Goal: Information Seeking & Learning: Learn about a topic

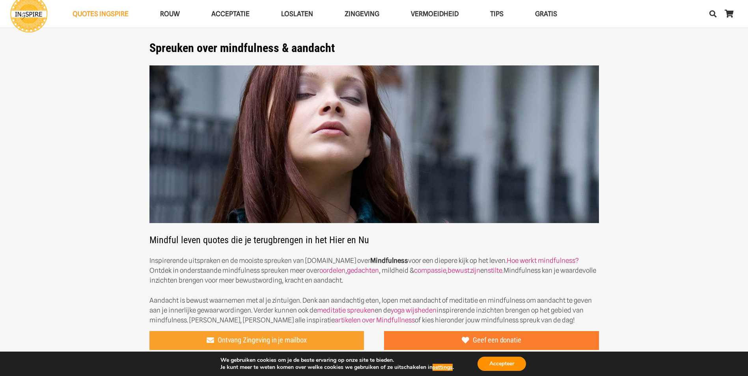
click at [410, 341] on link "Geef een donatie" at bounding box center [491, 340] width 215 height 19
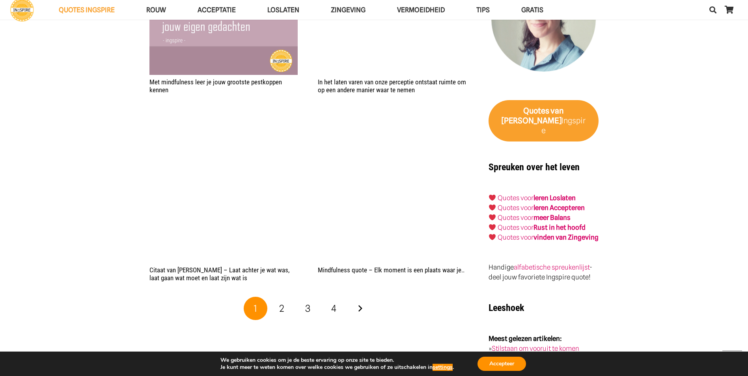
scroll to position [1223, 0]
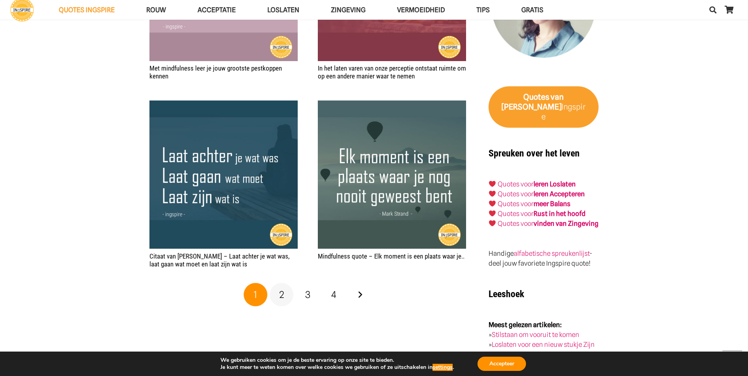
click at [291, 293] on link "2" at bounding box center [282, 295] width 24 height 24
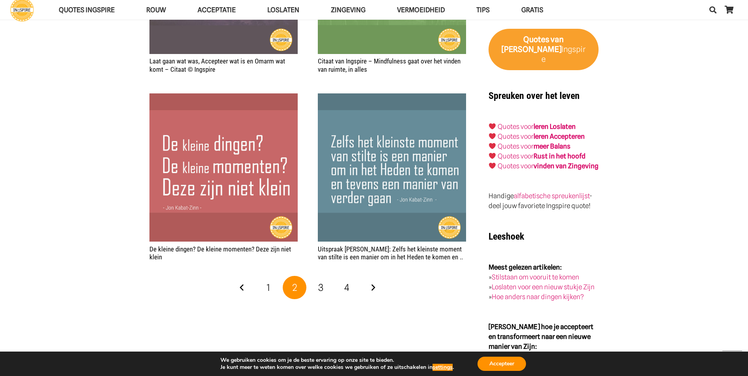
scroll to position [1302, 0]
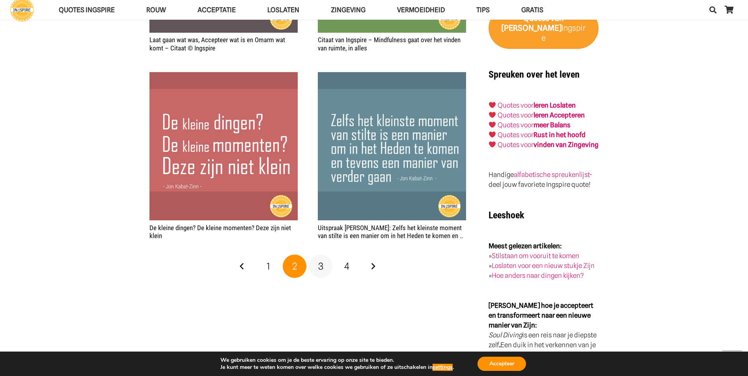
click at [316, 265] on link "3" at bounding box center [321, 267] width 24 height 24
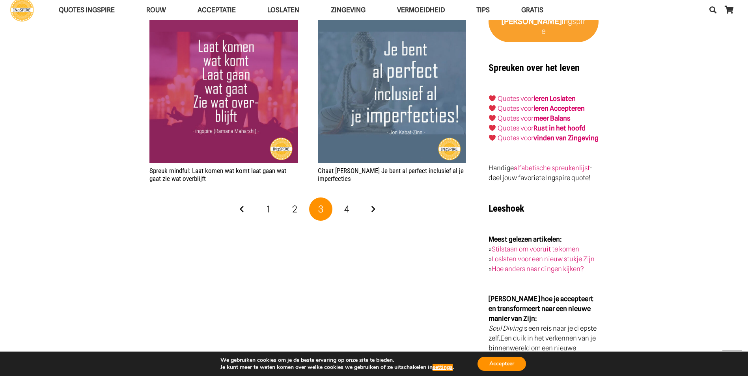
scroll to position [1341, 0]
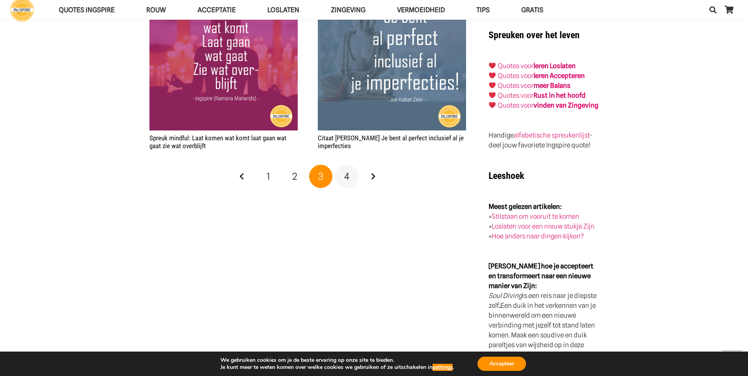
click at [345, 187] on link "4" at bounding box center [347, 177] width 24 height 24
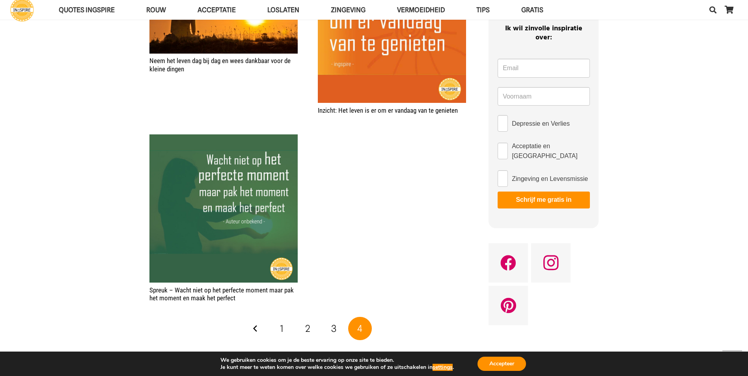
scroll to position [434, 0]
